Goal: Find specific page/section: Find specific page/section

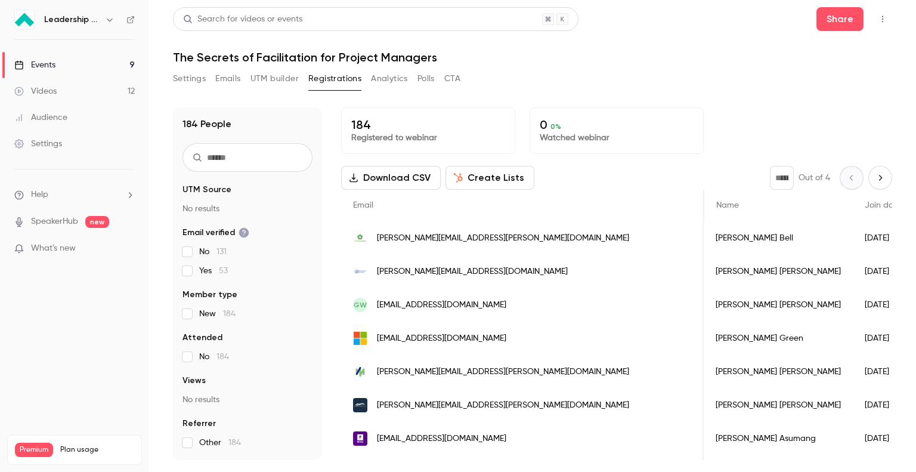
scroll to position [0, 483]
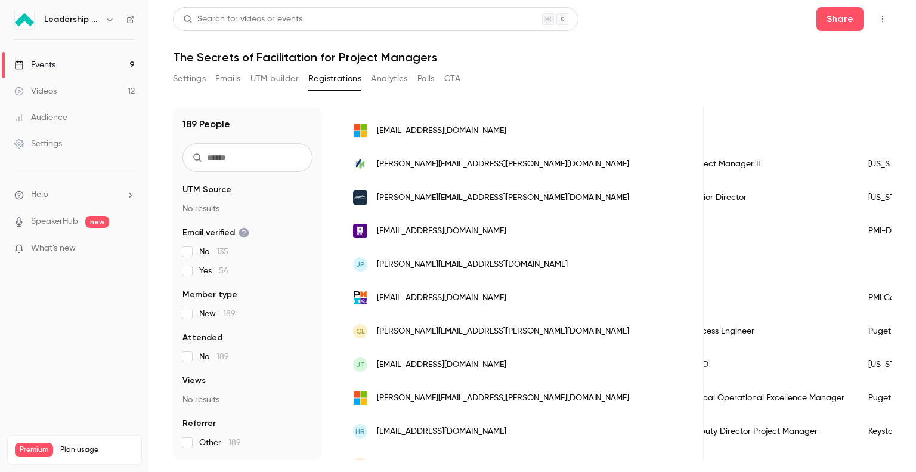
scroll to position [374, 0]
